Goal: Task Accomplishment & Management: Manage account settings

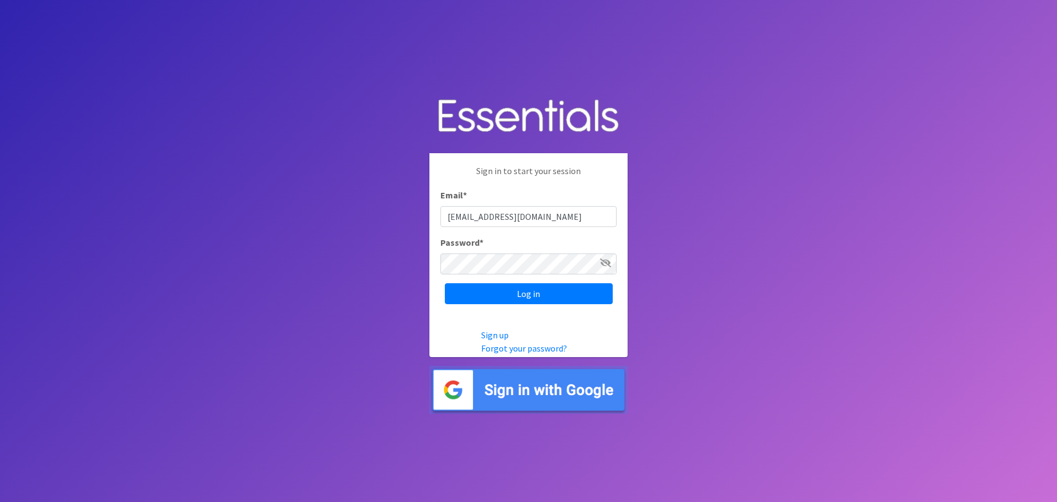
type input "[EMAIL_ADDRESS][DOMAIN_NAME]"
click at [445, 283] on input "Log in" at bounding box center [529, 293] width 168 height 21
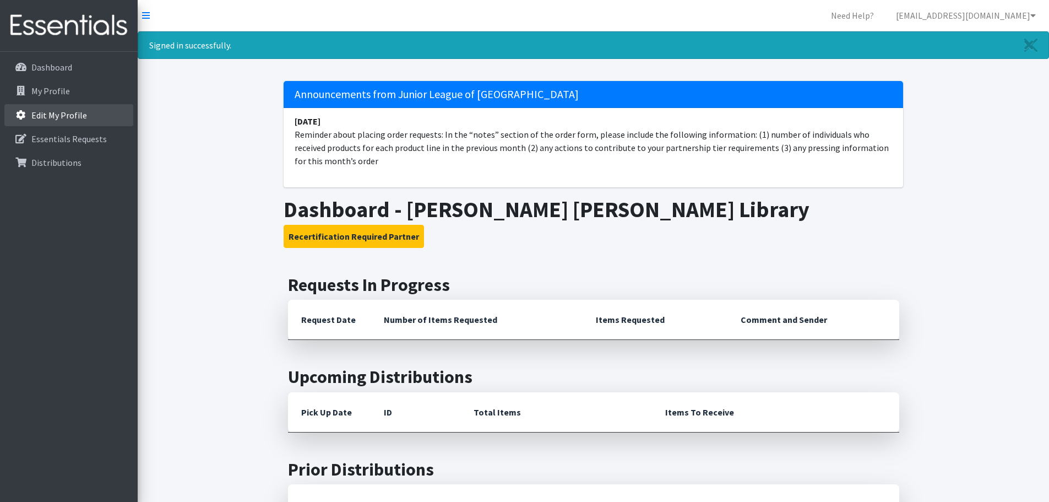
click at [46, 113] on p "Edit My Profile" at bounding box center [59, 115] width 56 height 11
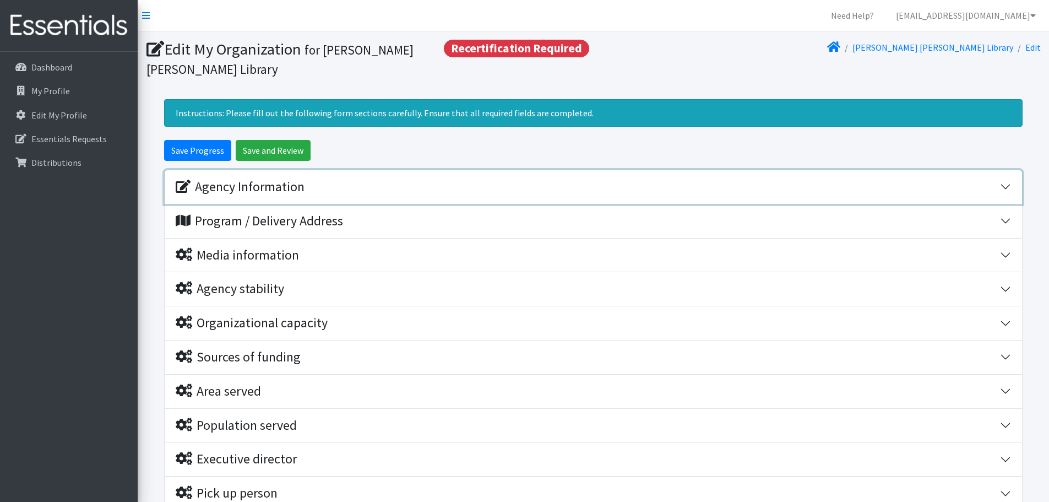
click at [397, 190] on div "Agency Information" at bounding box center [588, 187] width 825 height 16
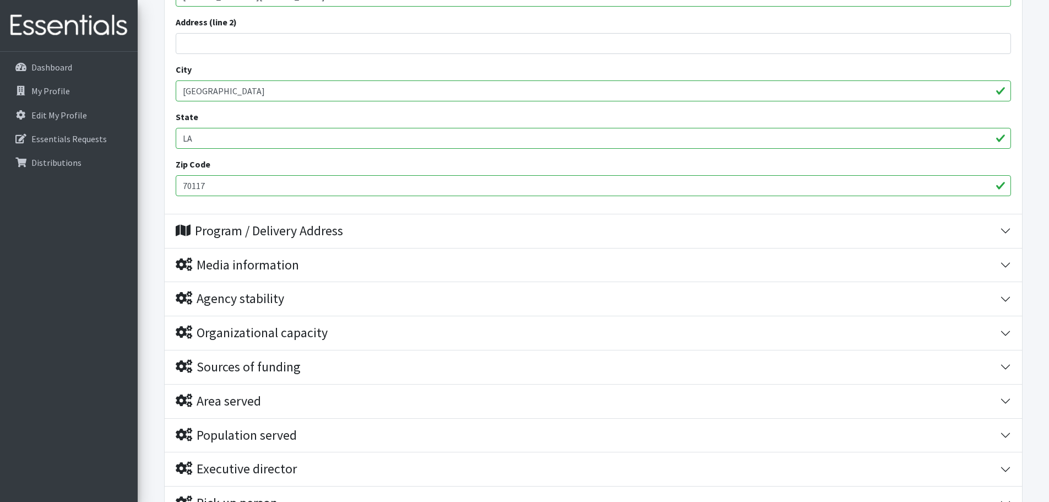
scroll to position [496, 0]
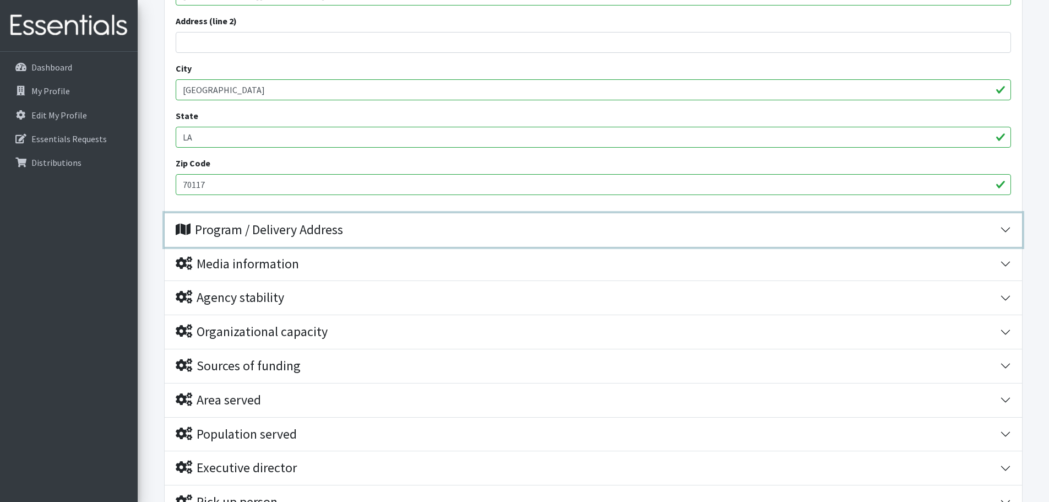
click at [431, 233] on div "Program / Delivery Address" at bounding box center [588, 230] width 825 height 16
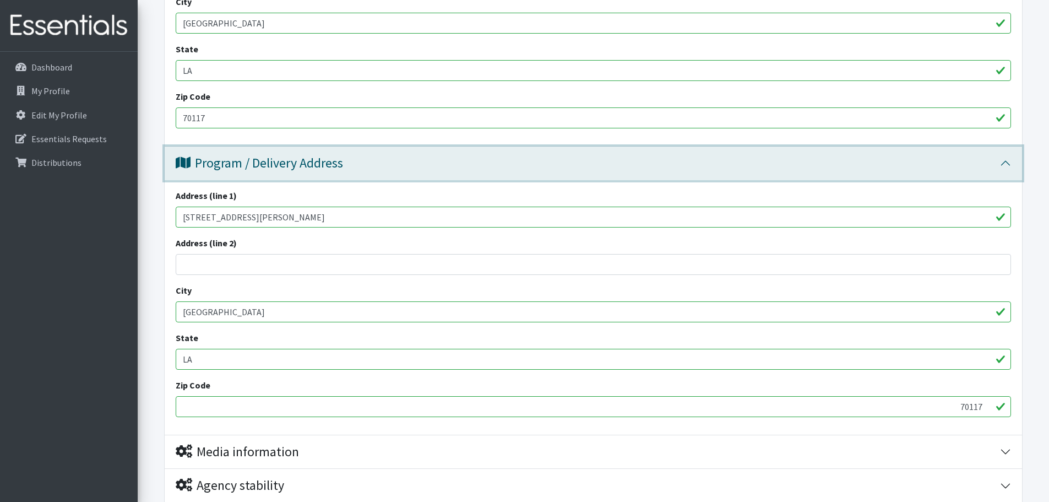
scroll to position [551, 0]
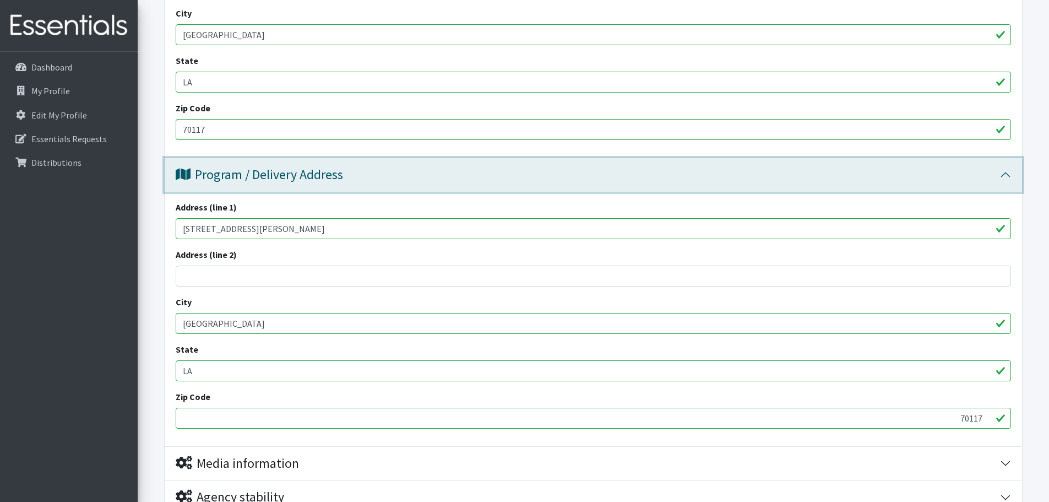
click at [426, 183] on button "Program / Delivery Address" at bounding box center [594, 175] width 858 height 34
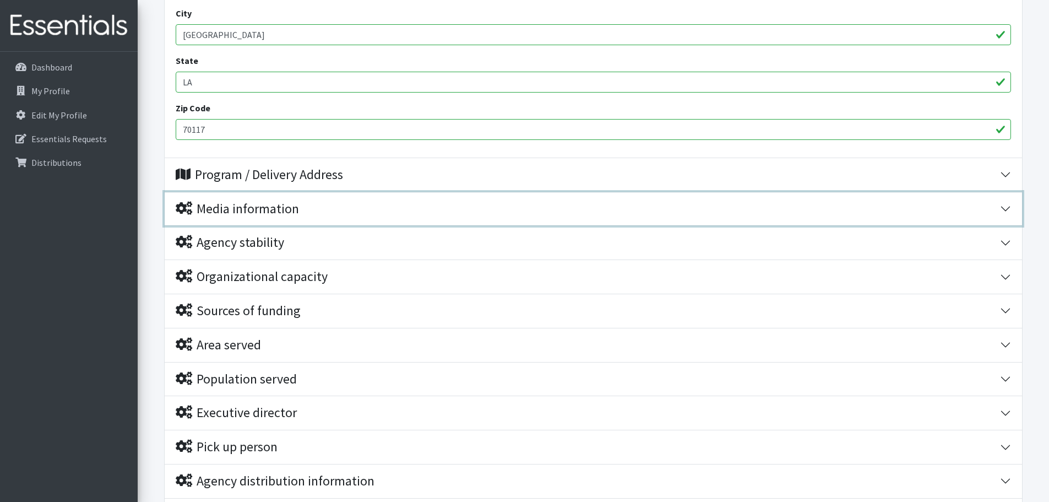
click at [392, 210] on div "Media information" at bounding box center [588, 209] width 825 height 16
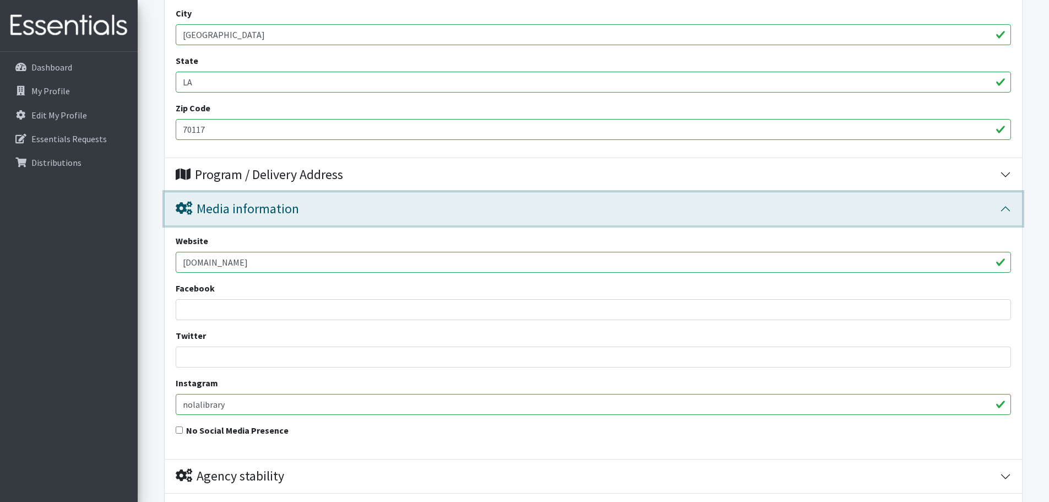
click at [392, 210] on div "Media information" at bounding box center [588, 209] width 825 height 16
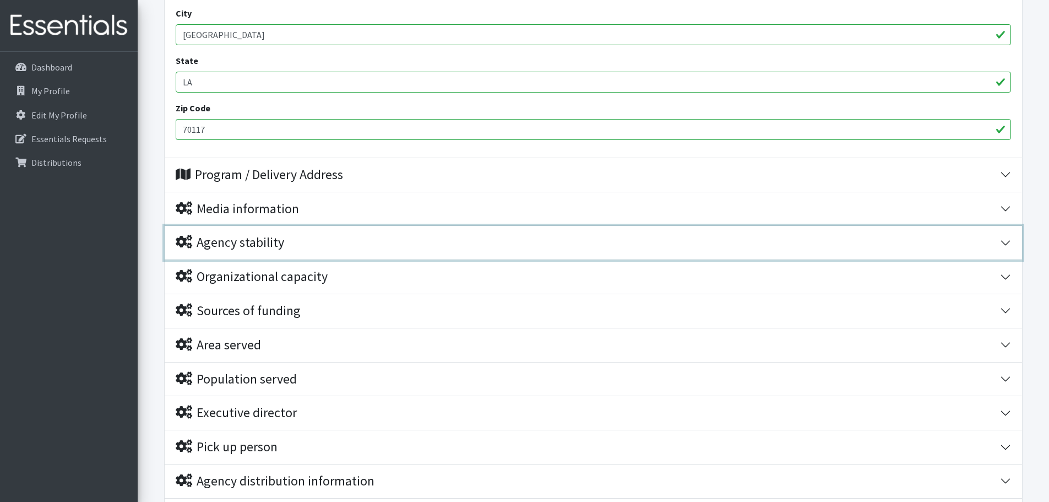
click at [385, 238] on div "Agency stability" at bounding box center [588, 243] width 825 height 16
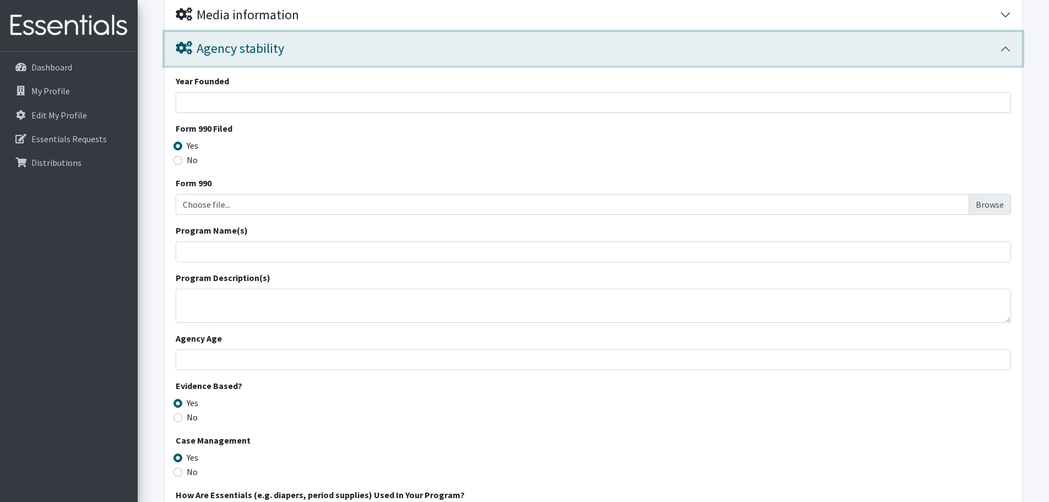
scroll to position [606, 0]
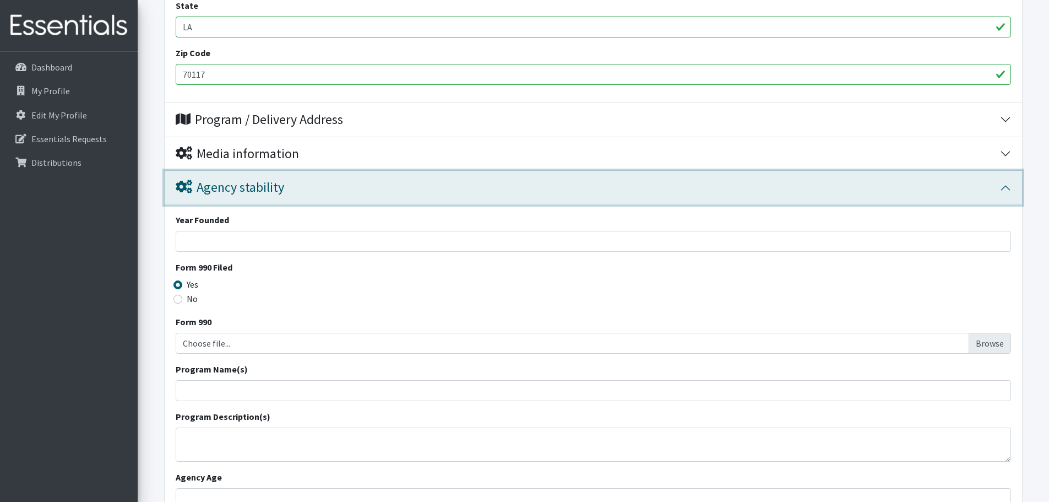
click at [388, 199] on button "Agency stability" at bounding box center [594, 188] width 858 height 34
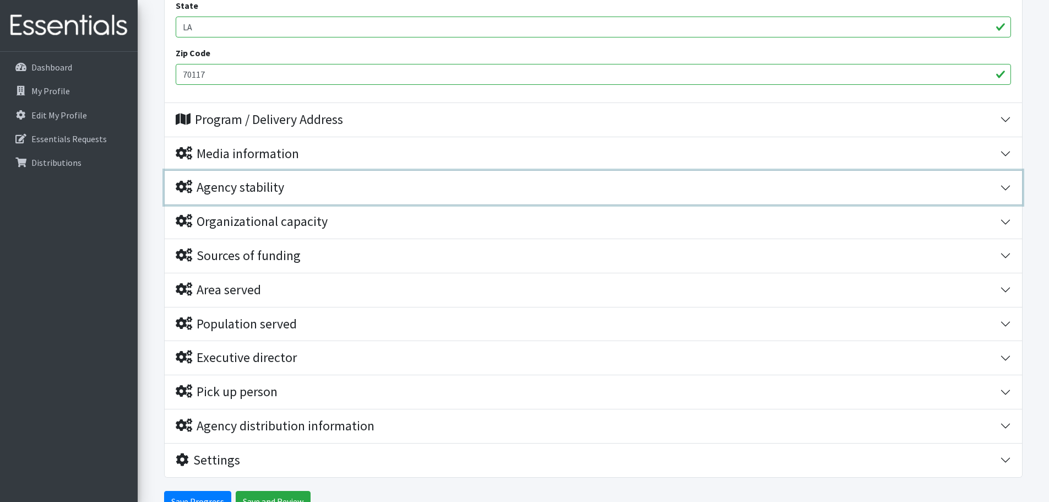
scroll to position [661, 0]
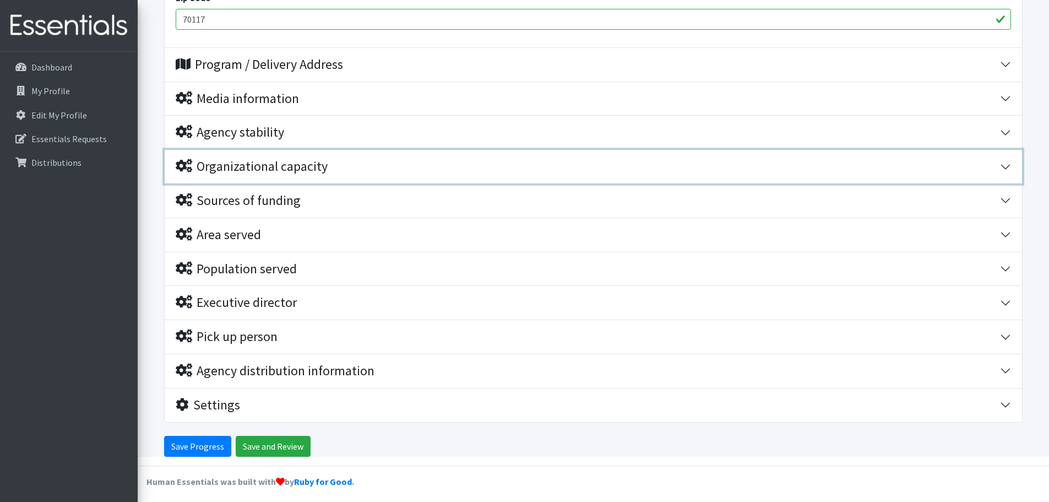
click at [375, 180] on button "Organizational capacity" at bounding box center [594, 167] width 858 height 34
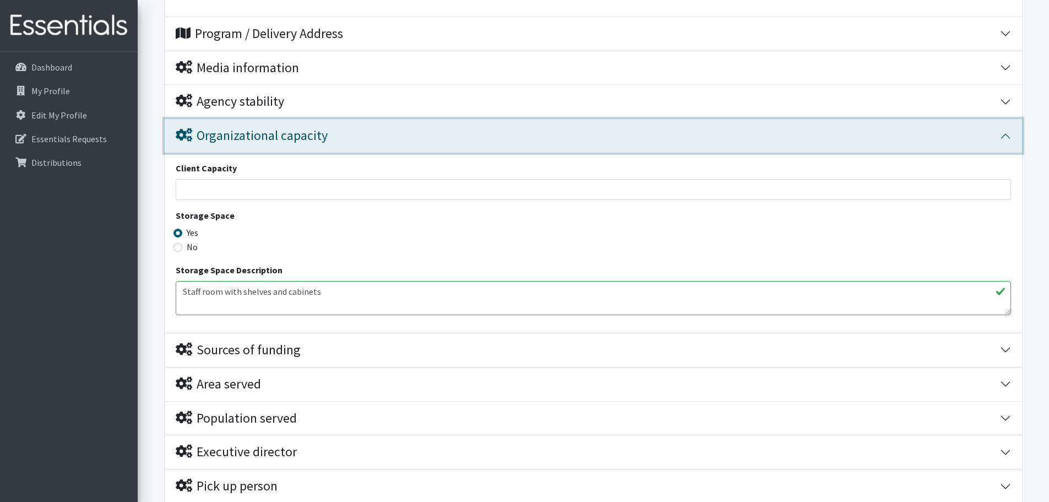
scroll to position [676, 0]
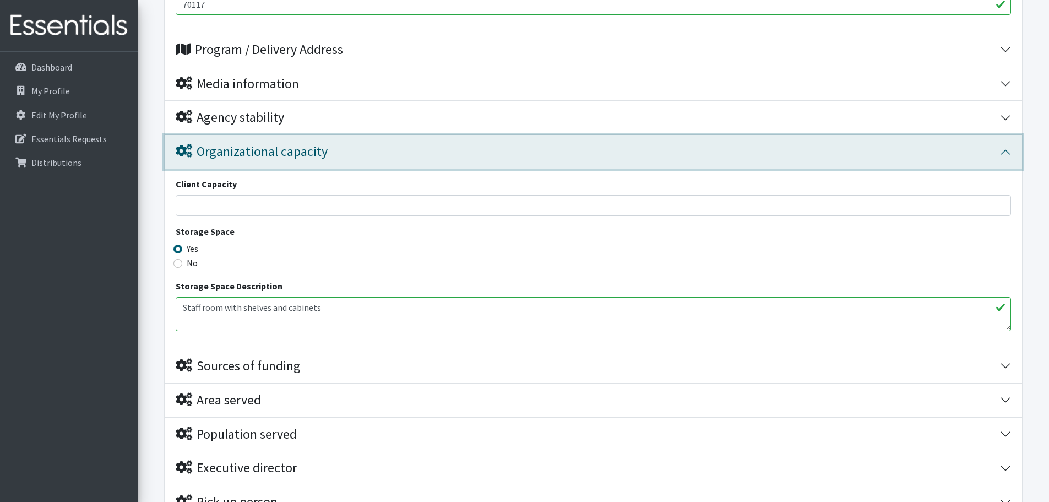
click at [367, 158] on div "Organizational capacity" at bounding box center [588, 152] width 825 height 16
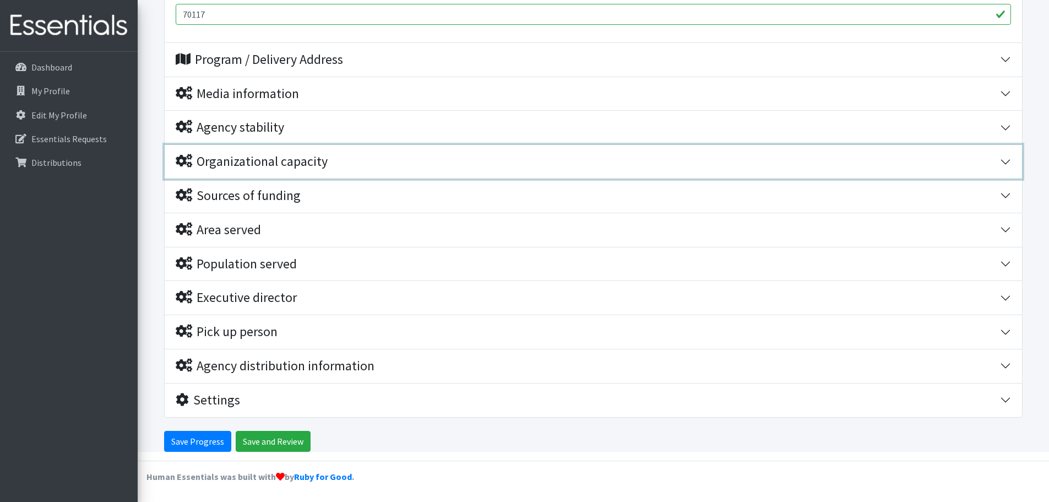
scroll to position [666, 0]
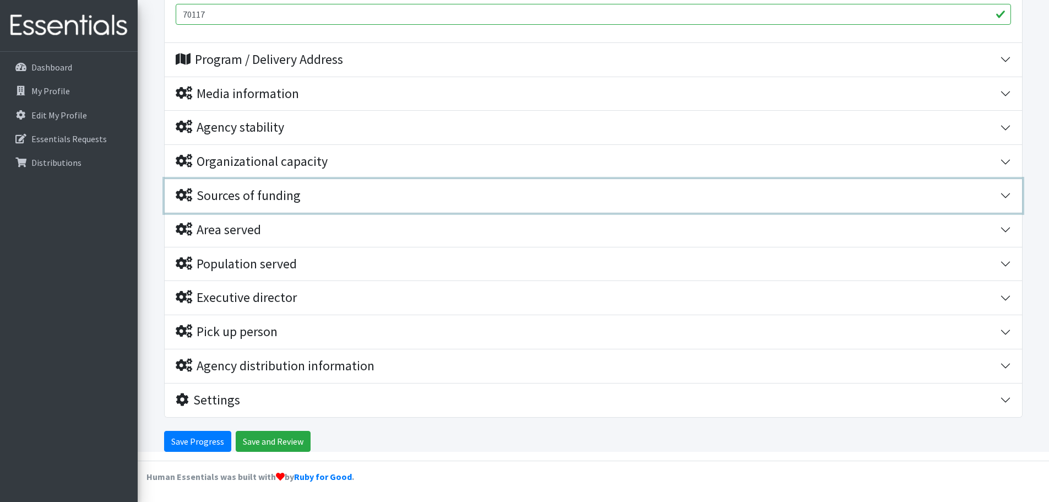
click at [366, 193] on div "Sources of funding" at bounding box center [588, 196] width 825 height 16
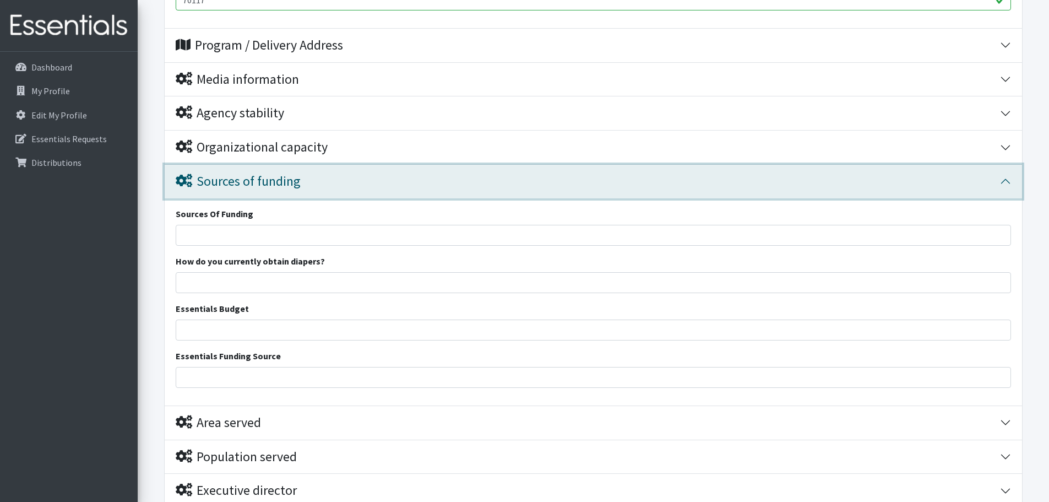
scroll to position [653, 0]
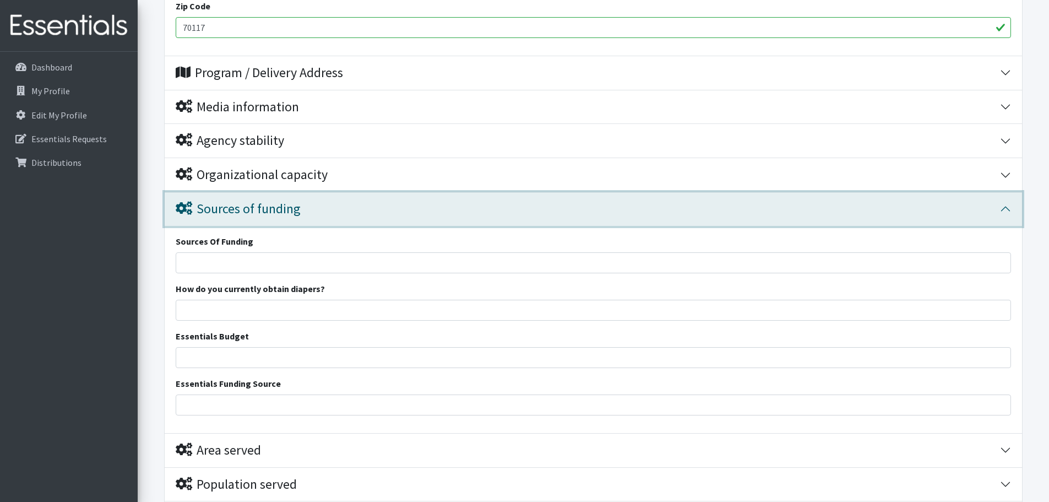
click at [375, 198] on button "Sources of funding" at bounding box center [594, 209] width 858 height 34
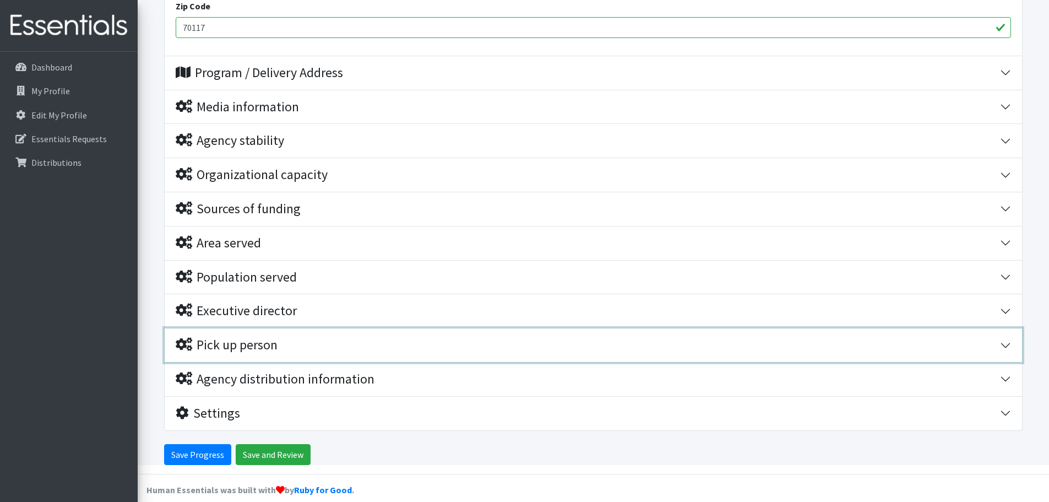
click at [342, 332] on button "Pick up person" at bounding box center [594, 345] width 858 height 34
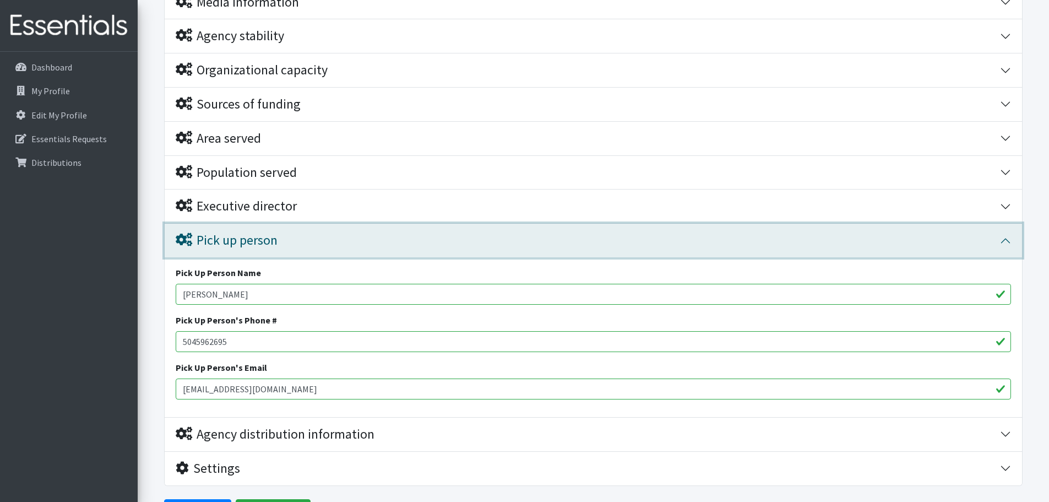
scroll to position [812, 0]
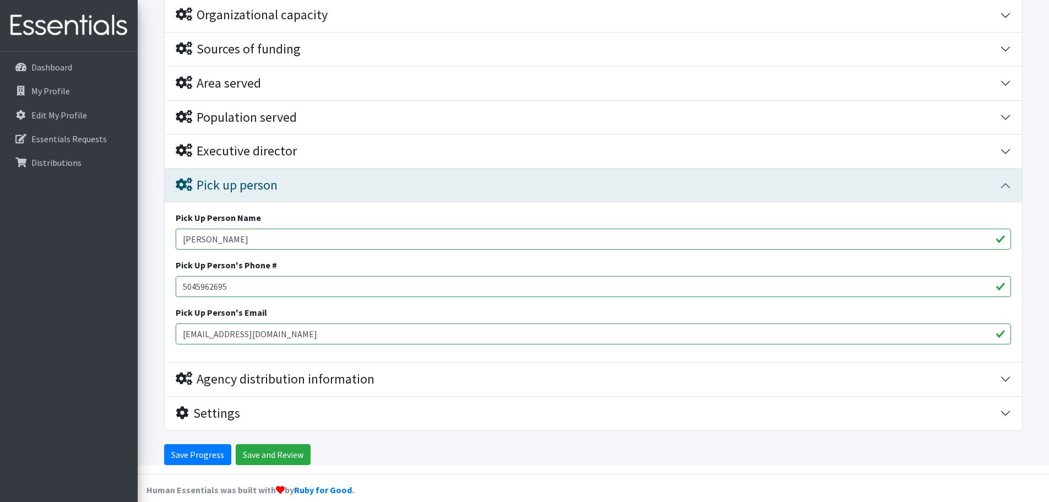
drag, startPoint x: 254, startPoint y: 240, endPoint x: 164, endPoint y: 234, distance: 90.0
click at [164, 234] on div "Pick up person Pick Up Person Name [PERSON_NAME] Pick Up Person's Phone # [PHON…" at bounding box center [593, 266] width 859 height 194
type input "[PERSON_NAME]"
drag, startPoint x: 229, startPoint y: 279, endPoint x: 165, endPoint y: 276, distance: 64.5
click at [165, 276] on div "Pick Up Person Name [PERSON_NAME] Pick Up Person's Phone # [PHONE_NUMBER] Pick …" at bounding box center [594, 282] width 858 height 160
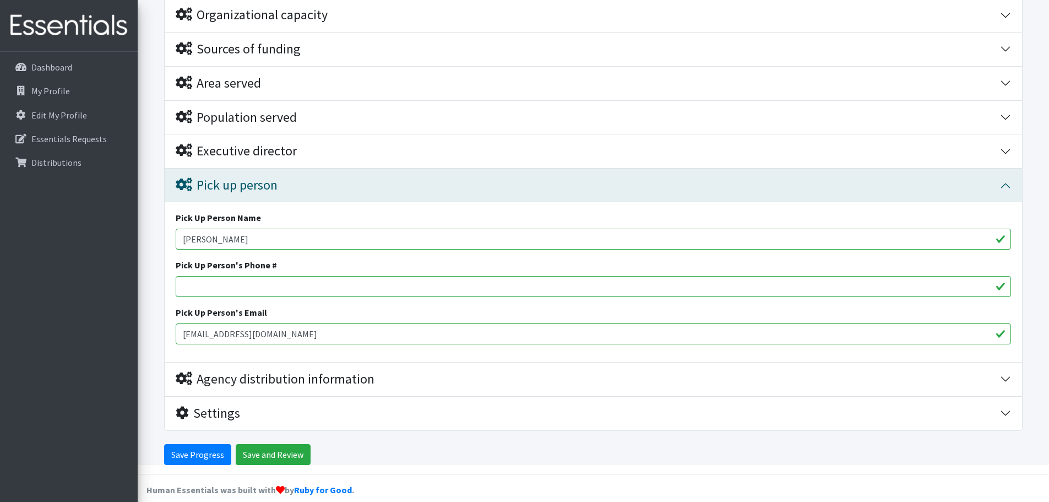
drag, startPoint x: 218, startPoint y: 334, endPoint x: 143, endPoint y: 338, distance: 75.0
type input "[EMAIL_ADDRESS][DOMAIN_NAME]"
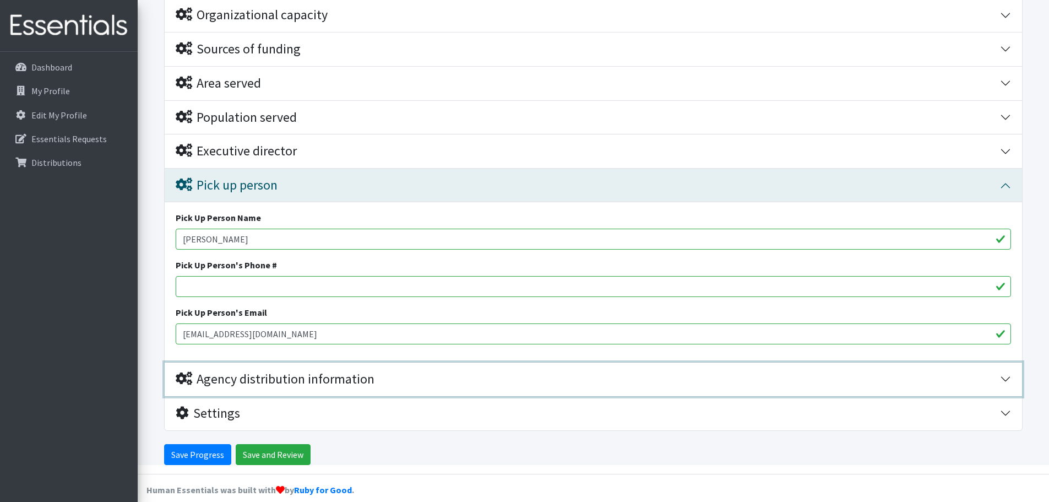
click at [281, 376] on div "Agency distribution information" at bounding box center [275, 379] width 199 height 16
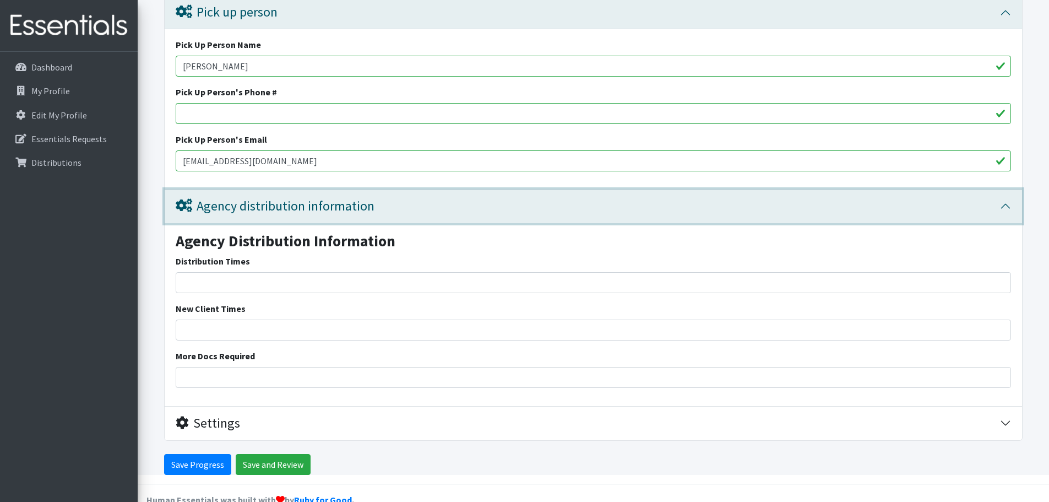
scroll to position [995, 0]
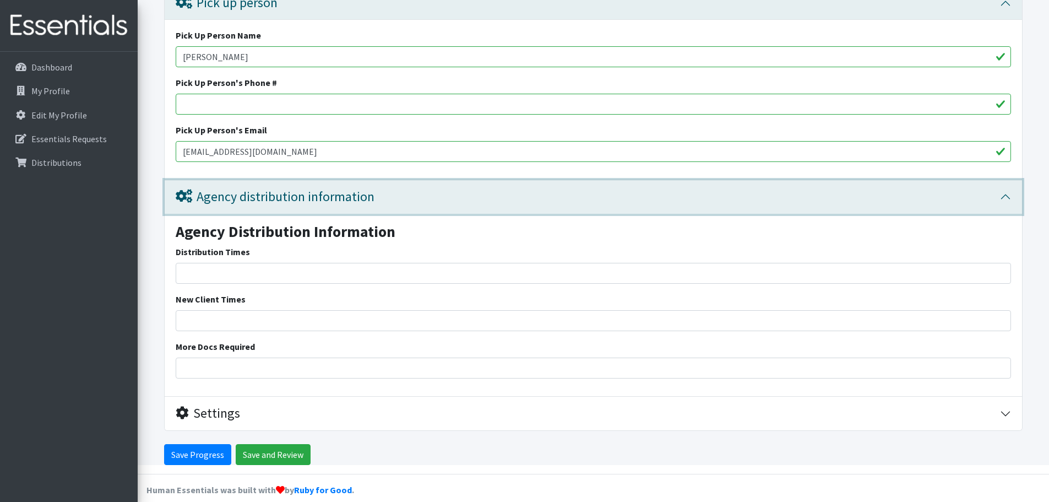
click at [293, 197] on div "Agency distribution information" at bounding box center [275, 197] width 199 height 16
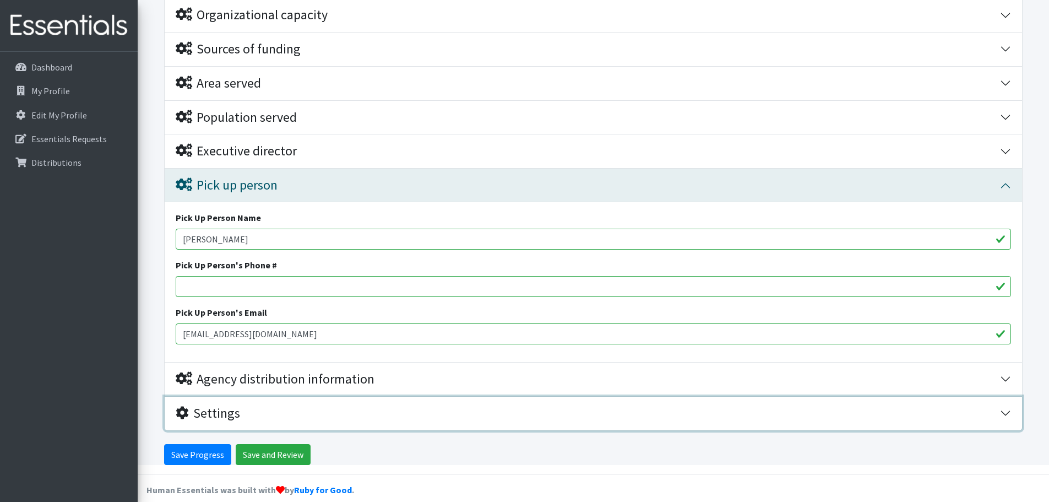
click at [285, 413] on div "Settings" at bounding box center [588, 413] width 825 height 16
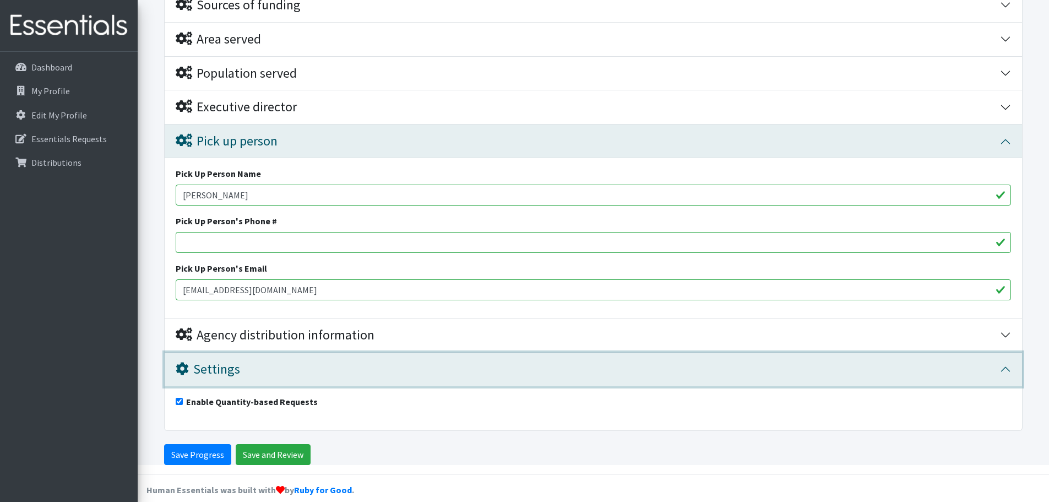
click at [273, 365] on div "Settings" at bounding box center [588, 369] width 825 height 16
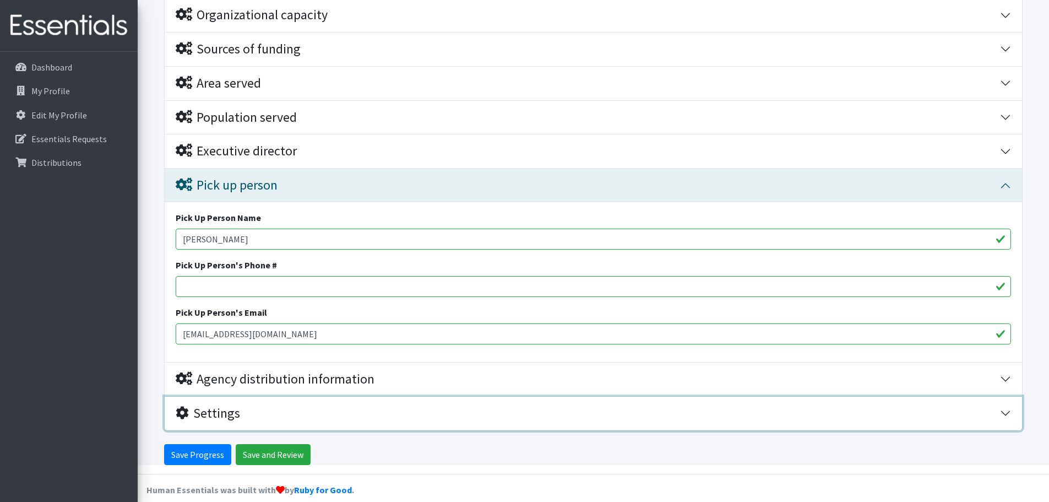
scroll to position [647, 0]
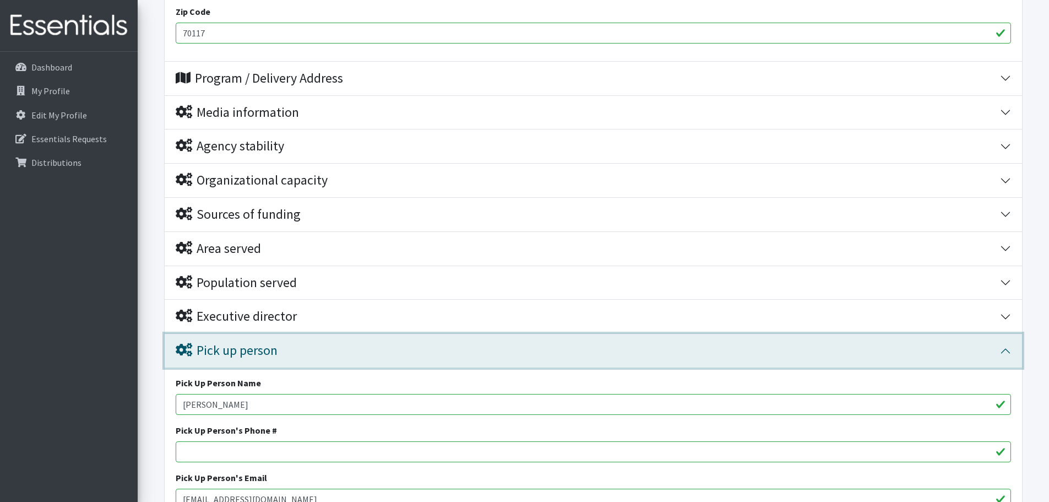
click at [270, 346] on div "Pick up person" at bounding box center [227, 351] width 102 height 16
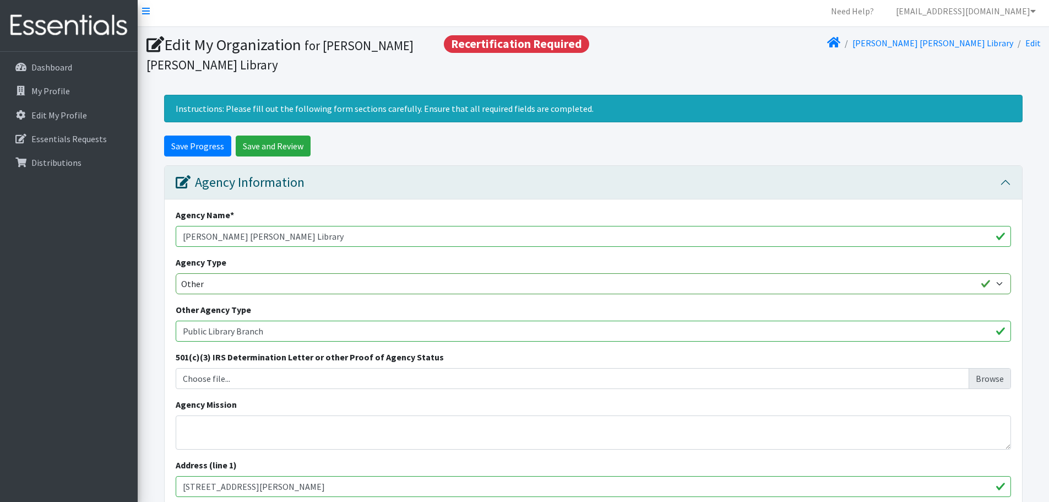
scroll to position [0, 0]
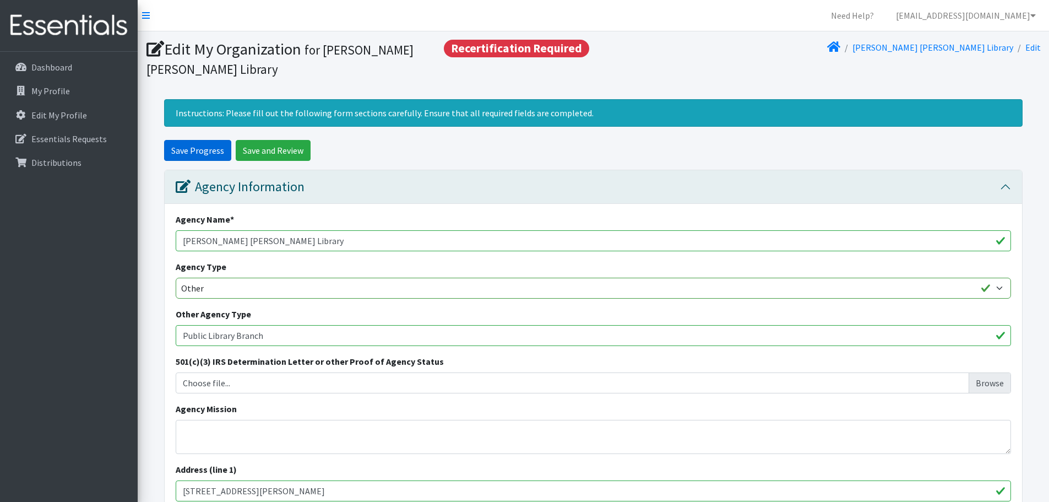
click at [202, 156] on input "Save Progress" at bounding box center [197, 150] width 67 height 21
